Goal: Find specific page/section: Find specific page/section

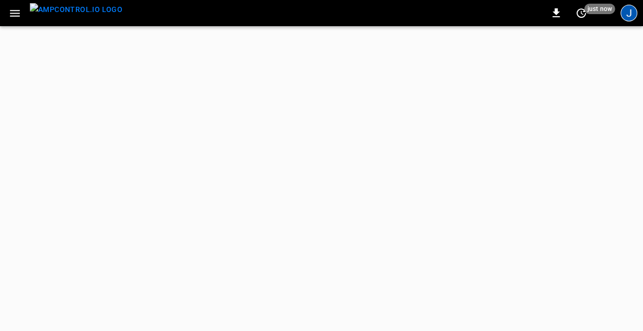
click at [629, 10] on div "J" at bounding box center [628, 13] width 17 height 17
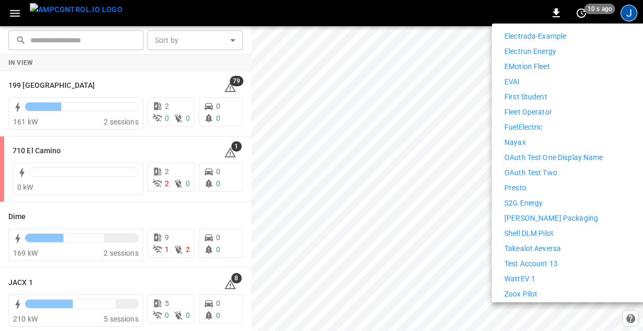
scroll to position [389, 0]
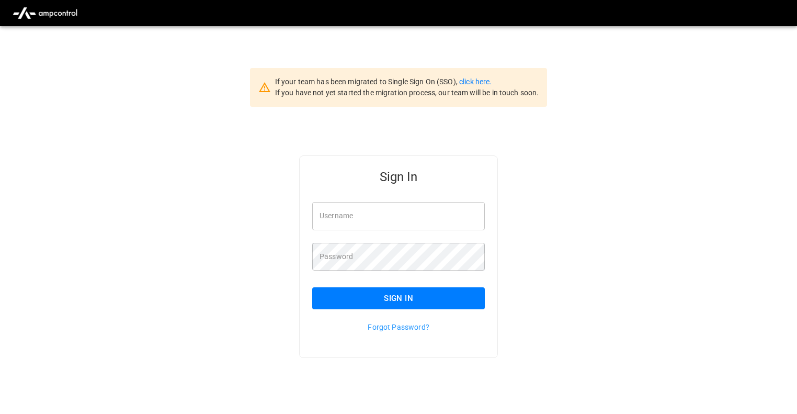
type input "**********"
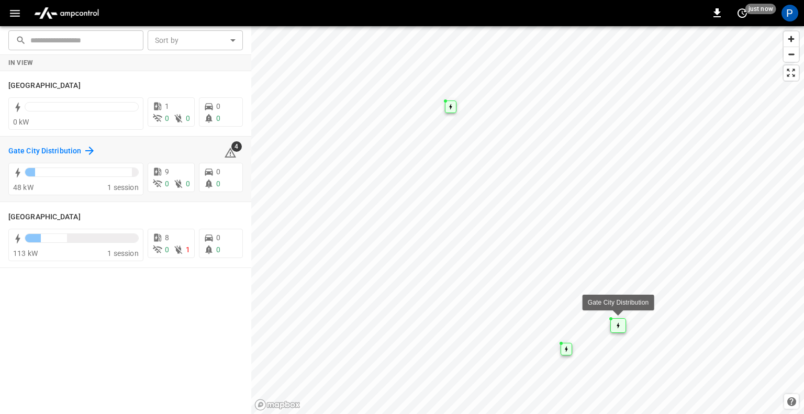
click at [86, 151] on icon at bounding box center [89, 150] width 13 height 13
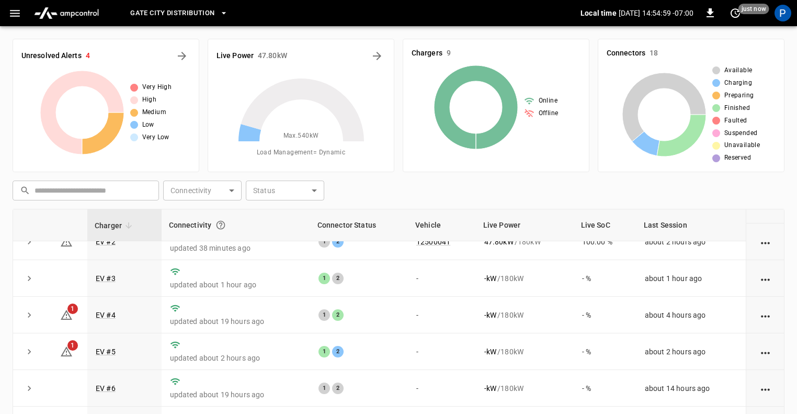
scroll to position [54, 0]
click at [28, 276] on icon "expand row" at bounding box center [29, 278] width 3 height 5
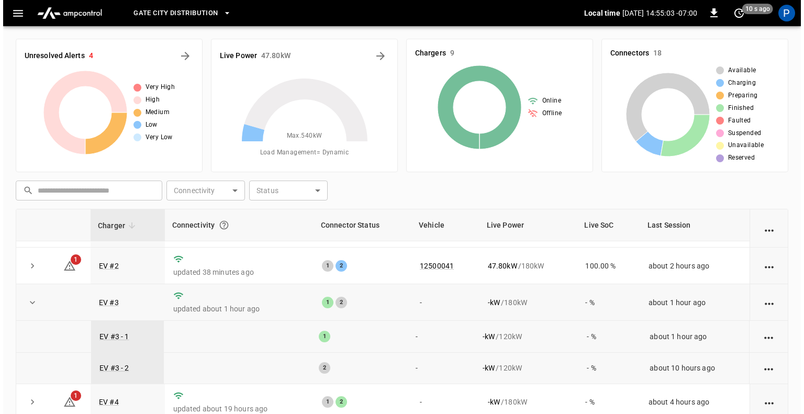
scroll to position [22, 0]
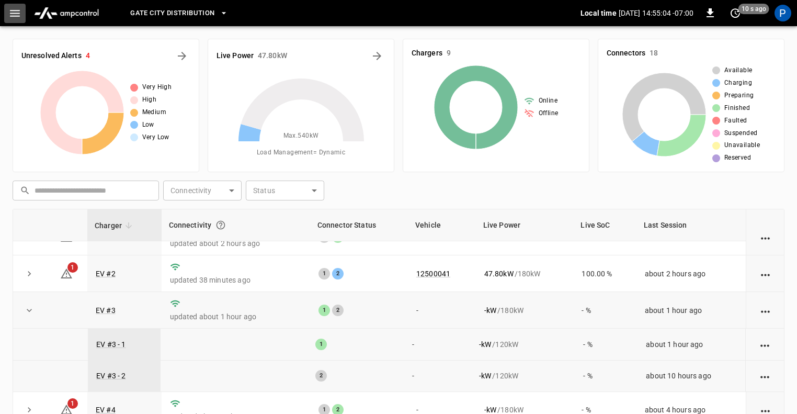
click at [16, 4] on button "button" at bounding box center [14, 13] width 21 height 19
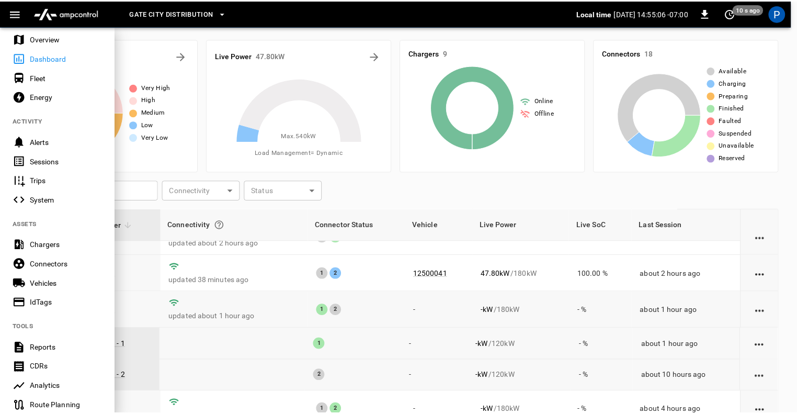
scroll to position [29, 0]
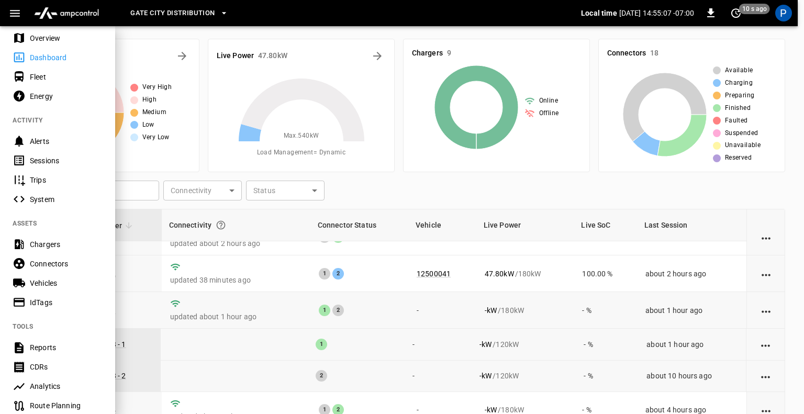
click at [55, 269] on div "Connectors" at bounding box center [57, 263] width 115 height 19
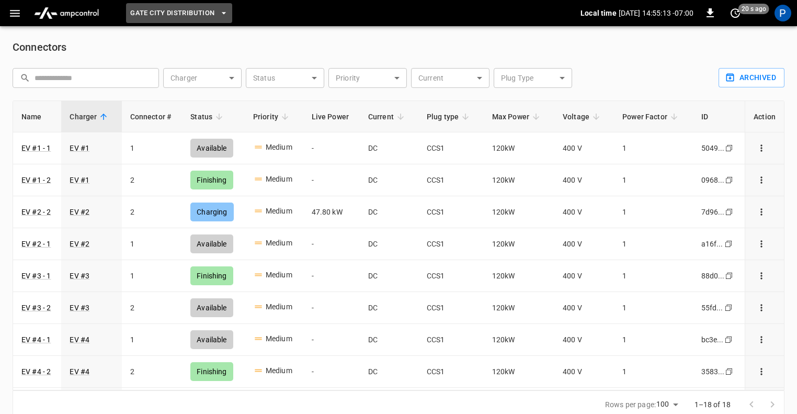
click at [216, 13] on button "Gate City Distribution" at bounding box center [179, 13] width 106 height 20
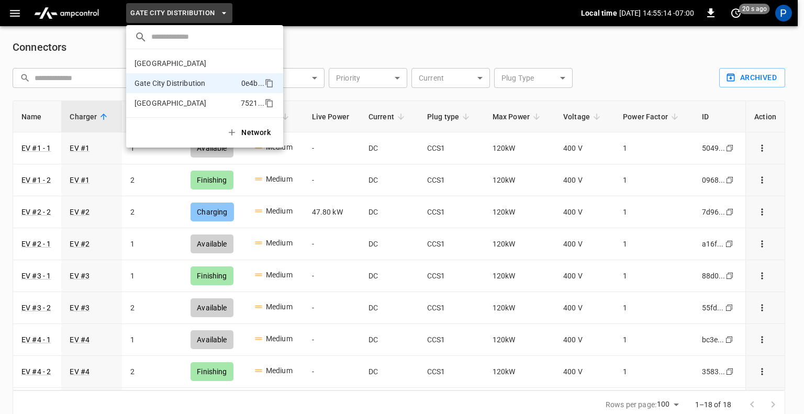
click at [203, 100] on p "[GEOGRAPHIC_DATA]" at bounding box center [185, 103] width 102 height 10
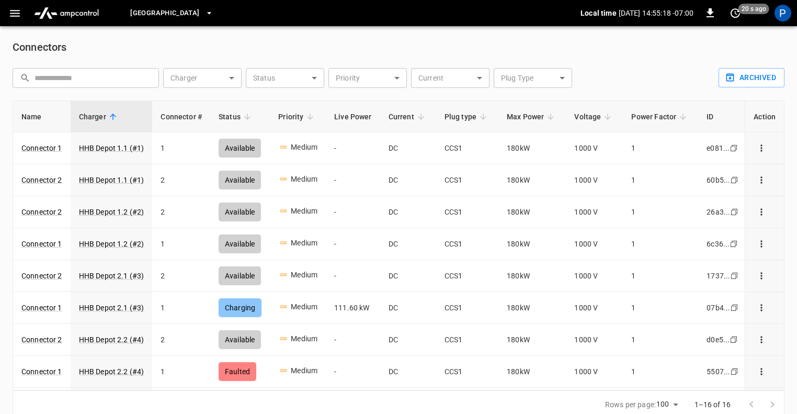
click at [197, 7] on span "[GEOGRAPHIC_DATA]" at bounding box center [164, 13] width 69 height 12
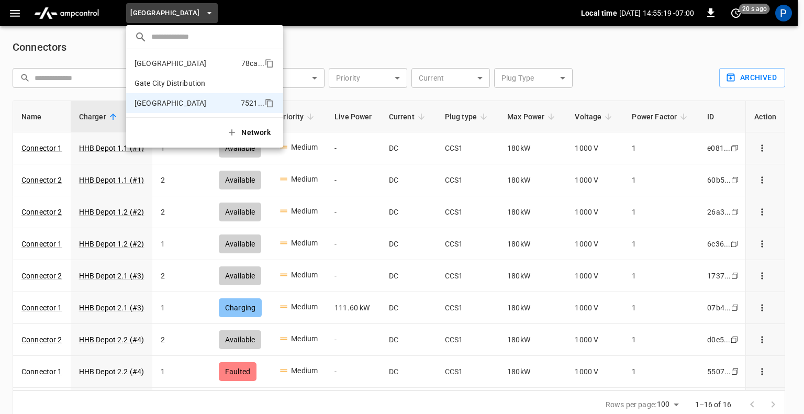
click at [185, 60] on p "[GEOGRAPHIC_DATA]" at bounding box center [185, 63] width 103 height 10
